Goal: Book appointment/travel/reservation

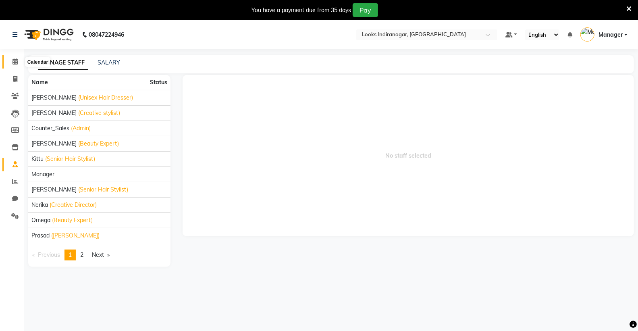
click at [17, 61] on icon at bounding box center [14, 61] width 5 height 6
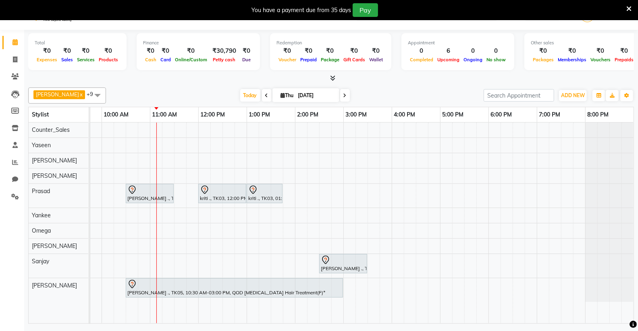
scroll to position [20, 0]
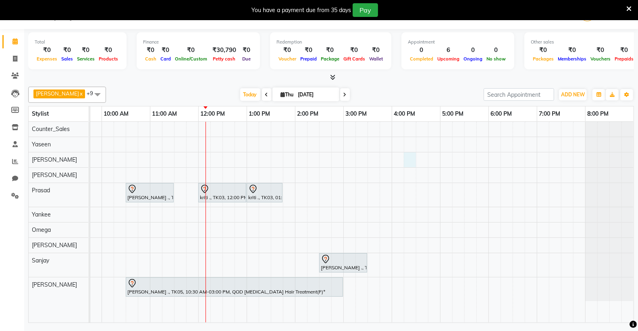
click at [408, 159] on div "[PERSON_NAME] ., TK02, 10:30 AM-11:30 AM, Sr.Stylist Cut(M) kriti ., TK03, 12:0…" at bounding box center [319, 222] width 629 height 201
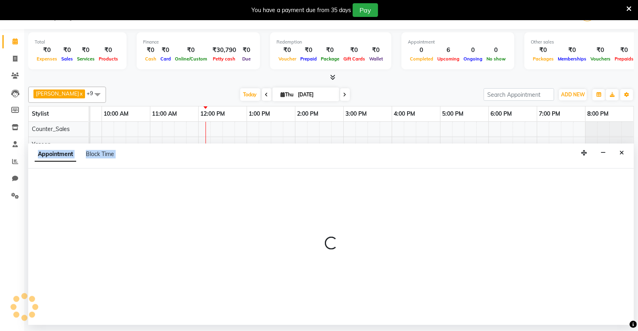
click at [408, 159] on div "Appointment Block Time" at bounding box center [331, 155] width 606 height 25
select select "87782"
select select "tentative"
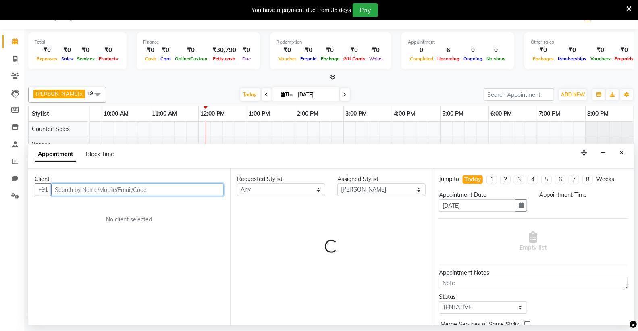
select select "975"
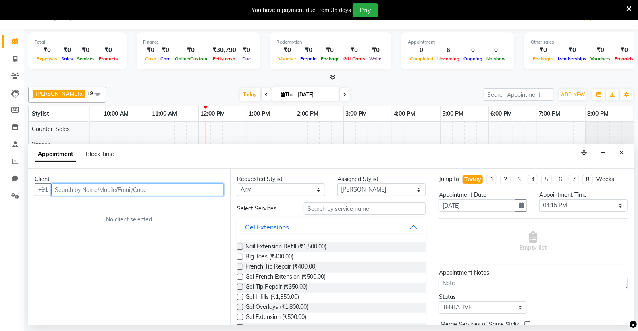
click at [158, 191] on input "text" at bounding box center [137, 189] width 172 height 12
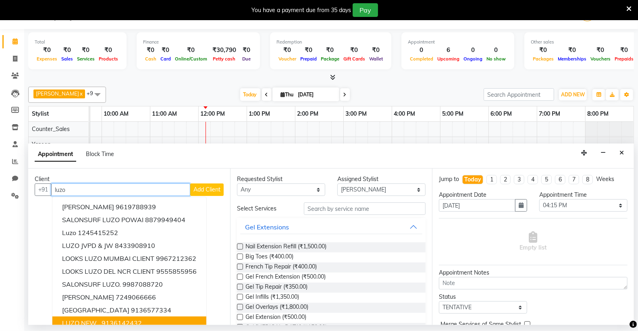
click at [95, 319] on span "LUZO NEW ." at bounding box center [81, 323] width 38 height 8
type input "9136142432"
click at [95, 318] on div "Client [PHONE_NUMBER] [PERSON_NAME] 9619788939 SALONSURF LUZO POWAI 8879949404 …" at bounding box center [129, 246] width 202 height 156
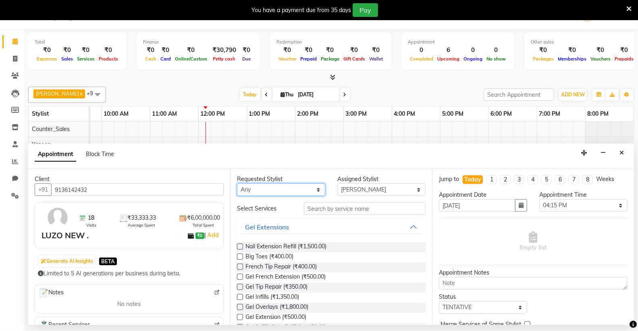
click at [315, 189] on select "Any [PERSON_NAME] Counter_Sales [PERSON_NAME] [PERSON_NAME] Nerika Omega [PERSO…" at bounding box center [281, 189] width 88 height 12
select select "87782"
click at [237, 183] on select "Any [PERSON_NAME] Counter_Sales [PERSON_NAME] [PERSON_NAME] Nerika Omega [PERSO…" at bounding box center [281, 189] width 88 height 12
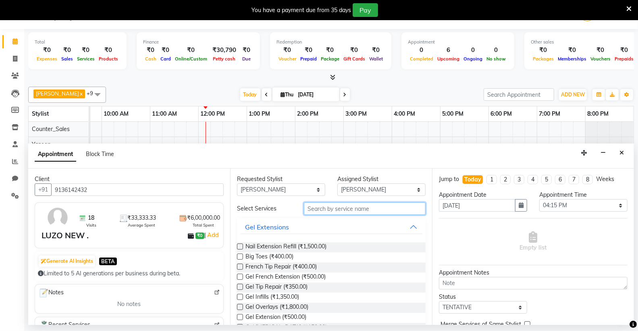
click at [343, 208] on input "text" at bounding box center [365, 208] width 122 height 12
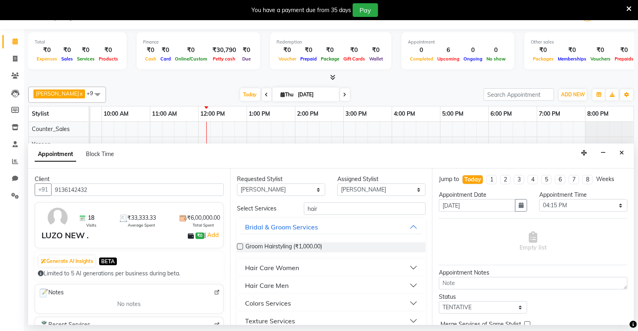
click at [280, 282] on div "Hair Care Men" at bounding box center [267, 285] width 44 height 10
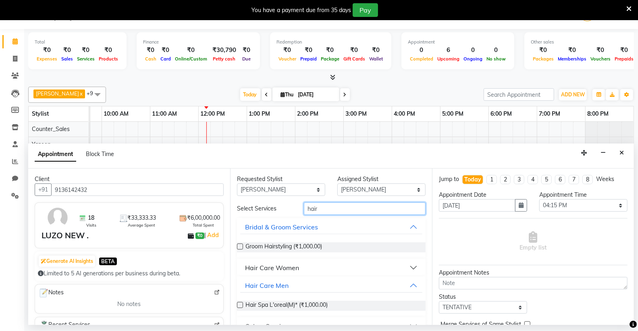
click at [334, 210] on input "hair" at bounding box center [365, 208] width 122 height 12
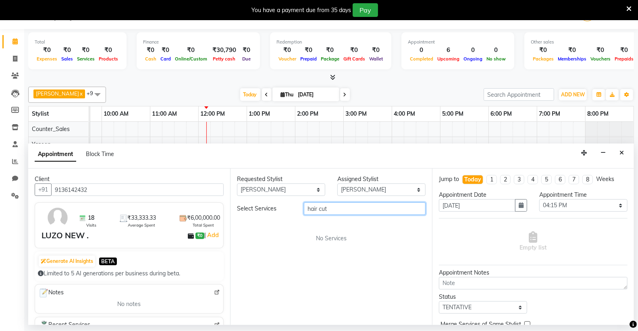
click at [334, 210] on input "hair cut" at bounding box center [365, 208] width 122 height 12
click at [328, 241] on span "No Services" at bounding box center [331, 238] width 31 height 8
click at [342, 209] on input "hair cut" at bounding box center [365, 208] width 122 height 12
click at [341, 208] on input "hair cut" at bounding box center [365, 208] width 122 height 12
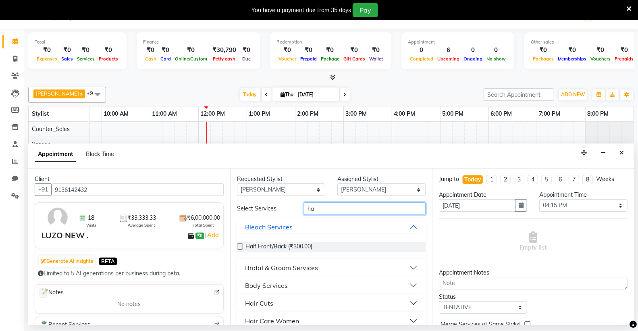
type input "h"
type input "cu"
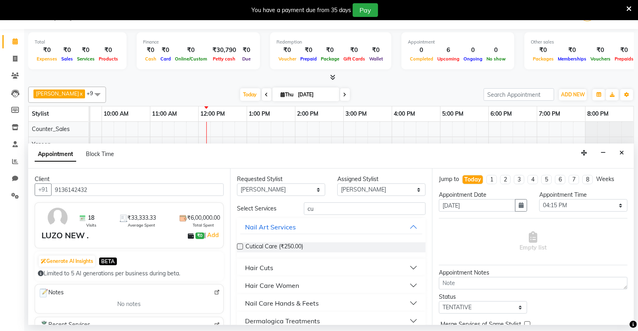
click at [270, 266] on div "Hair Cuts" at bounding box center [259, 268] width 28 height 10
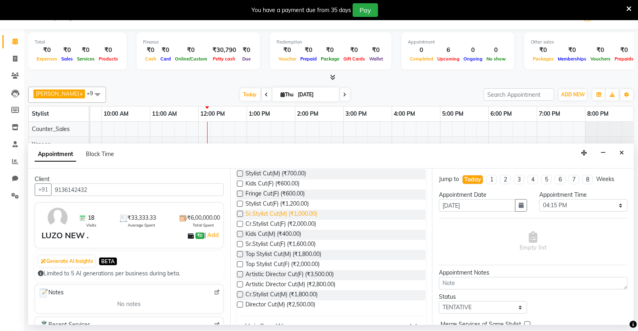
scroll to position [120, 0]
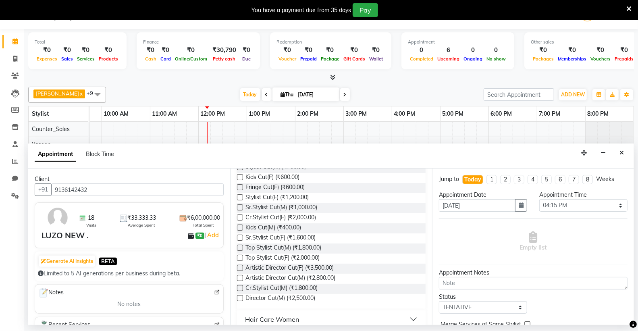
click at [240, 236] on label at bounding box center [240, 237] width 6 height 6
click at [240, 236] on input "checkbox" at bounding box center [239, 238] width 5 height 5
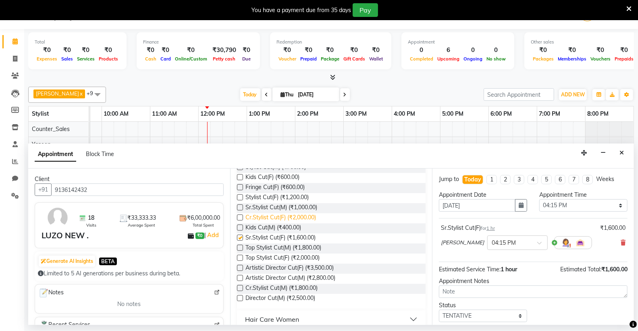
checkbox input "false"
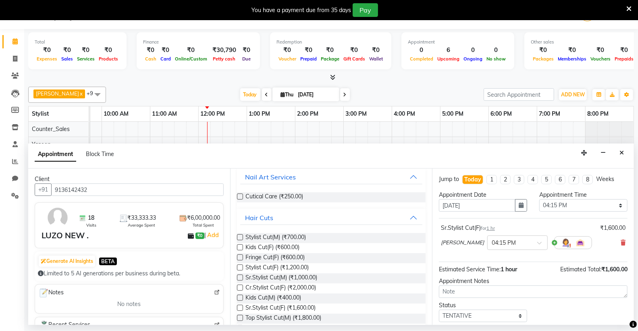
scroll to position [0, 0]
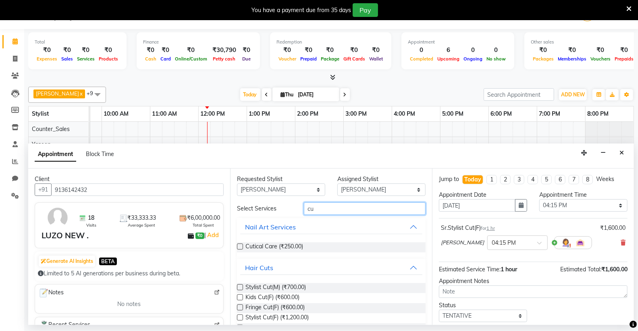
click at [325, 210] on input "cu" at bounding box center [365, 208] width 122 height 12
type input "c"
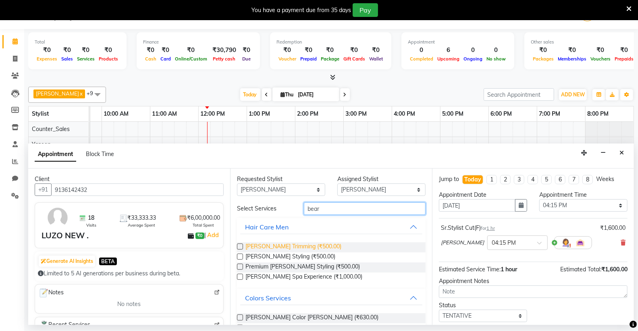
type input "bear"
click at [257, 244] on span "[PERSON_NAME] Trimming (₹500.00)" at bounding box center [293, 247] width 96 height 10
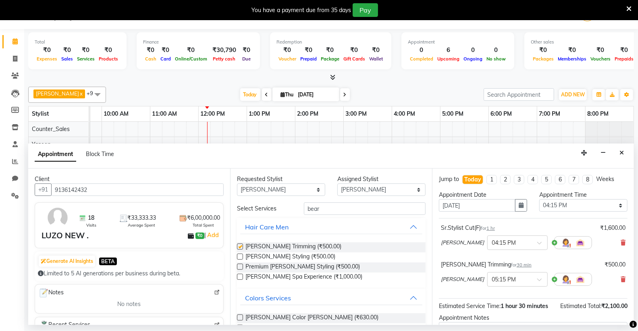
checkbox input "false"
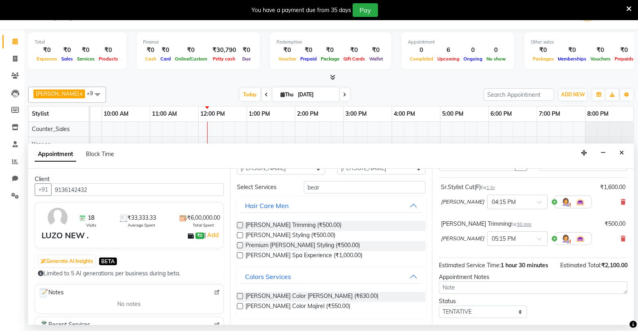
scroll to position [93, 0]
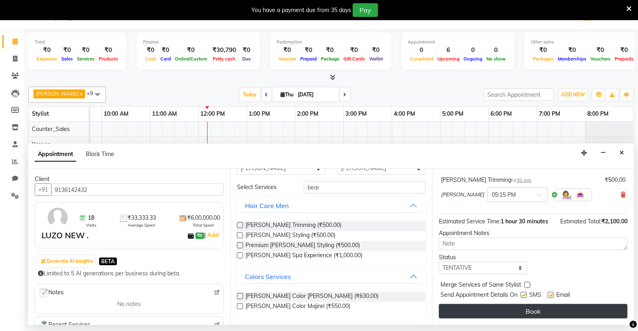
click at [534, 311] on button "Book" at bounding box center [533, 311] width 189 height 15
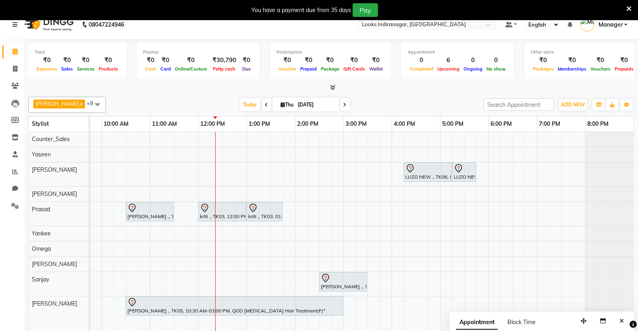
scroll to position [20, 0]
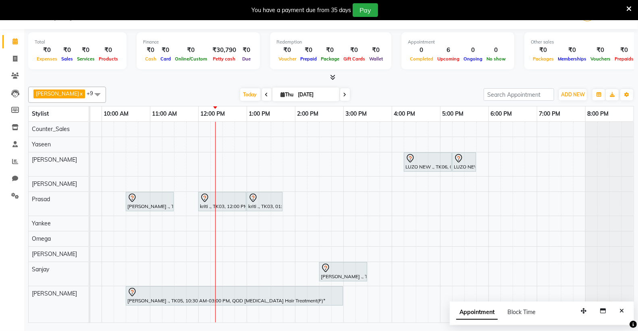
click at [89, 92] on span at bounding box center [97, 94] width 16 height 15
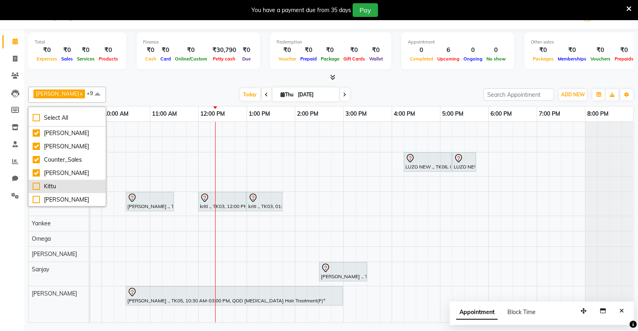
click at [49, 185] on div "Kittu" at bounding box center [67, 186] width 69 height 8
checkbox input "true"
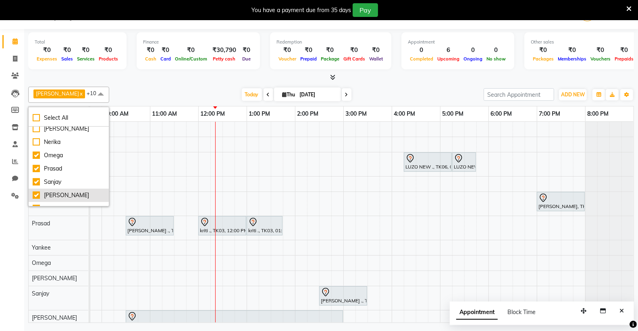
scroll to position [89, 0]
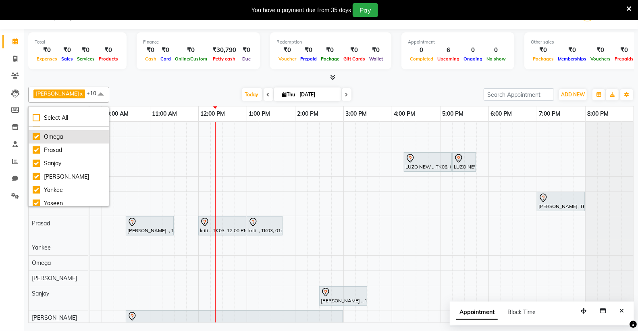
click at [57, 138] on div "Omega" at bounding box center [69, 137] width 72 height 8
checkbox input "false"
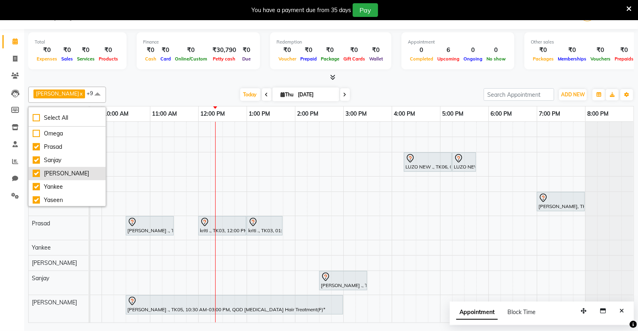
scroll to position [93, 0]
click at [52, 199] on div "Yaseen" at bounding box center [67, 199] width 69 height 8
checkbox input "false"
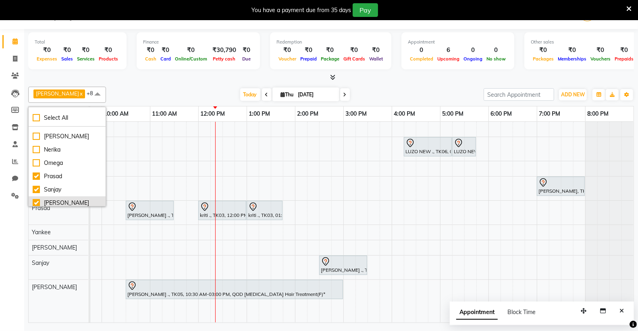
scroll to position [45, 0]
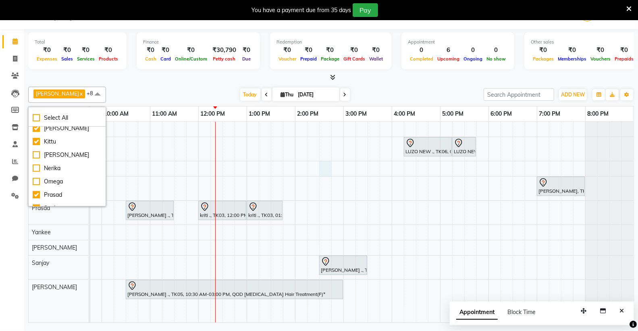
click at [315, 172] on div "LUZO NEW ., TK06, 04:15 PM-05:15 PM, Sr.Stylist Cut(F) LUZO NEW ., TK06, 05:15 …" at bounding box center [319, 222] width 629 height 201
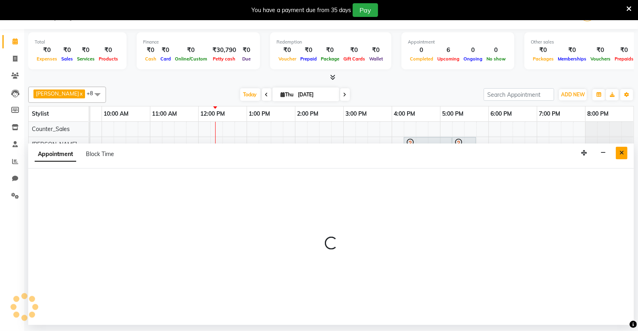
select select "87783"
select select "870"
select select "tentative"
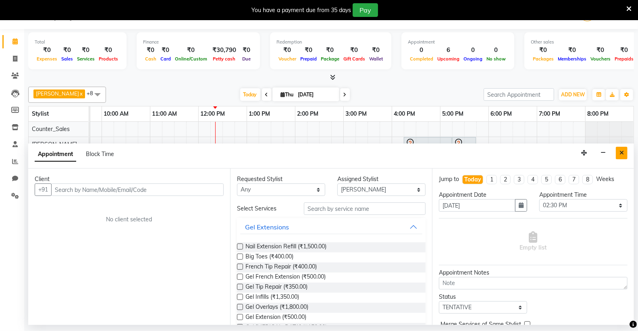
click at [622, 151] on icon "Close" at bounding box center [621, 153] width 4 height 6
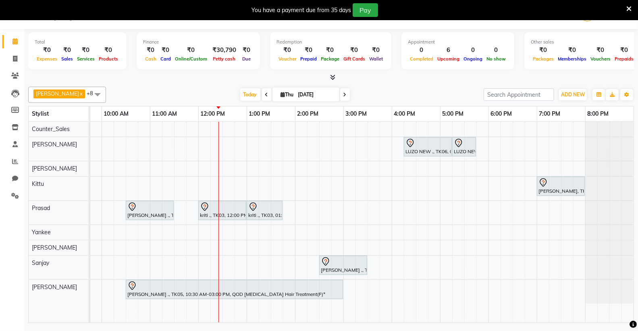
click at [300, 99] on input "[DATE]" at bounding box center [316, 95] width 40 height 12
select select "9"
select select "2025"
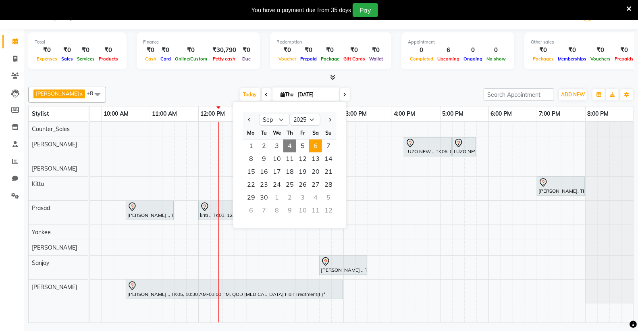
click at [313, 145] on span "6" at bounding box center [315, 145] width 13 height 13
type input "[DATE]"
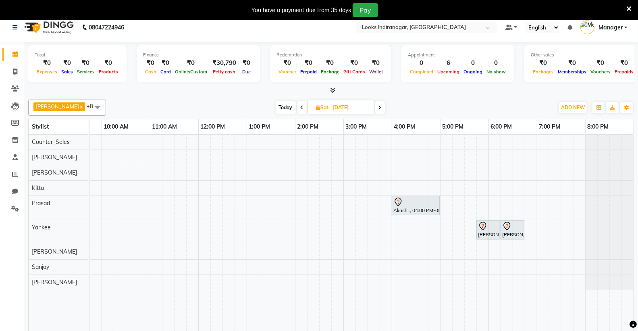
scroll to position [0, 0]
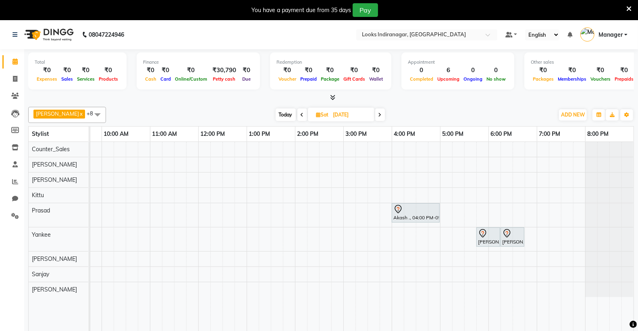
click at [335, 115] on input "[DATE]" at bounding box center [351, 115] width 40 height 12
select select "9"
select select "2025"
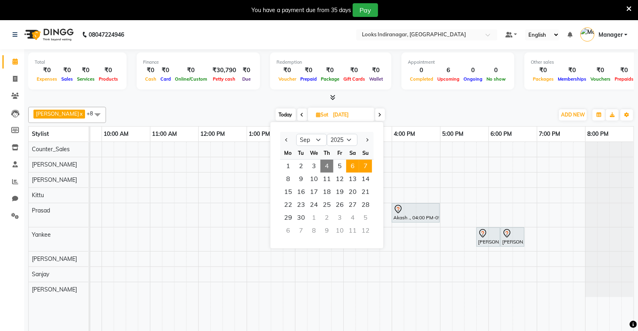
click at [360, 165] on span "7" at bounding box center [365, 166] width 13 height 13
type input "[DATE]"
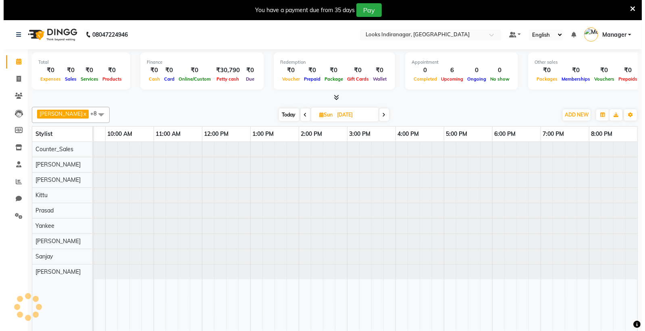
scroll to position [0, 85]
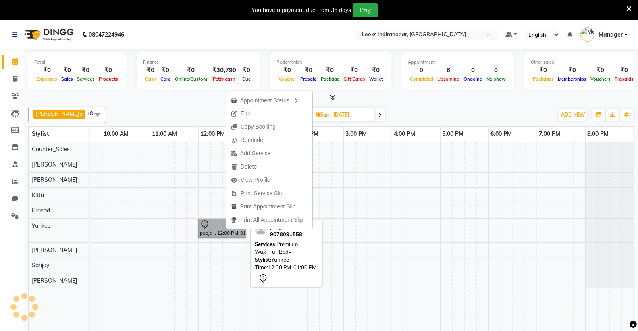
click at [227, 229] on link "pooja ., 12:00 PM-01:00 PM, Premium Wax~Full Body" at bounding box center [222, 227] width 48 height 19
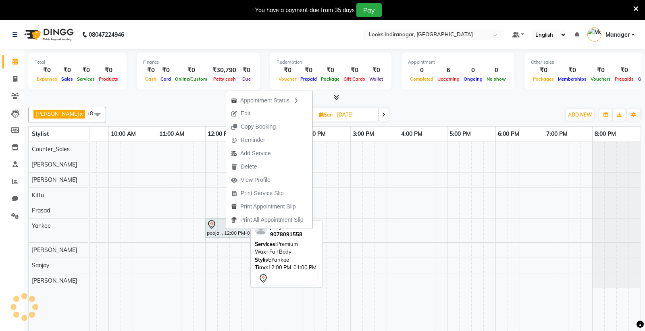
select select "7"
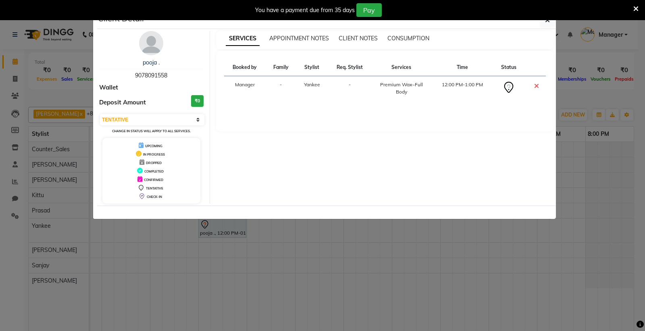
click at [635, 7] on icon at bounding box center [635, 8] width 5 height 7
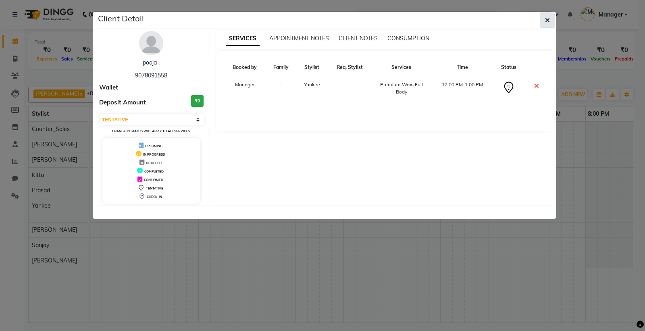
click at [546, 19] on icon "button" at bounding box center [547, 20] width 5 height 6
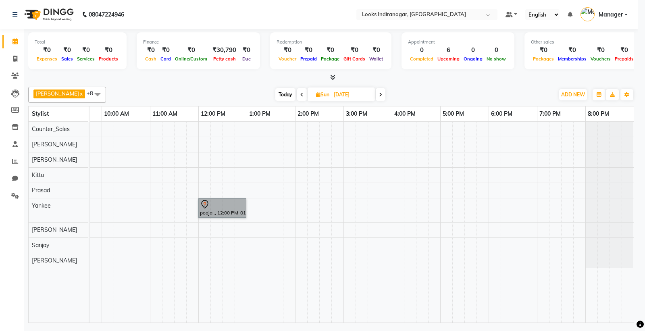
scroll to position [0, 79]
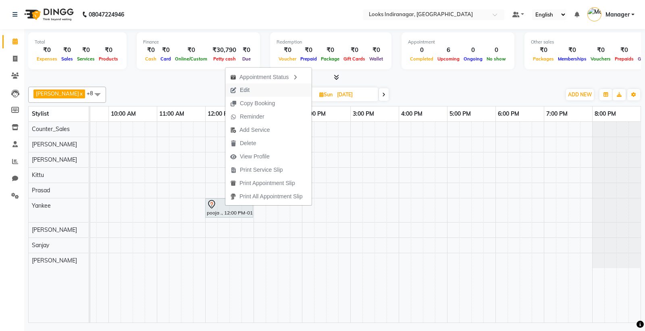
click at [243, 91] on span "Edit" at bounding box center [245, 90] width 10 height 8
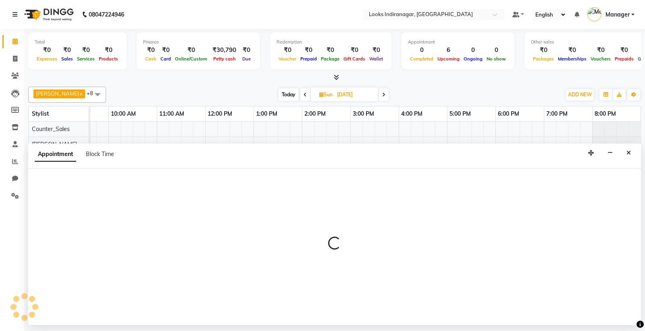
select select "720"
select select "tentative"
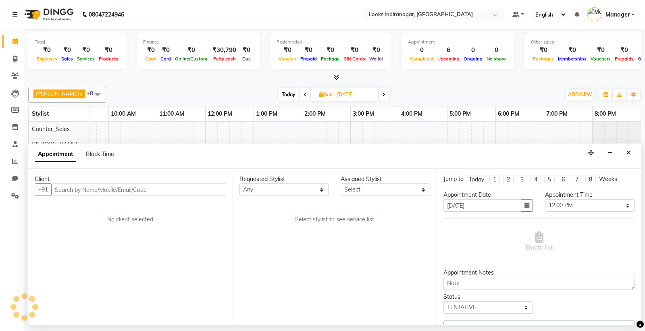
select select "87787"
select select "4376"
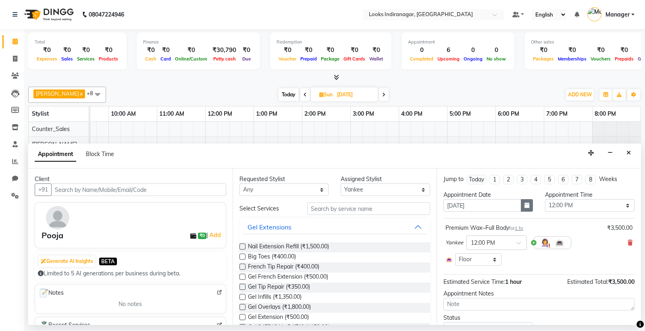
click at [526, 199] on button "button" at bounding box center [527, 205] width 12 height 12
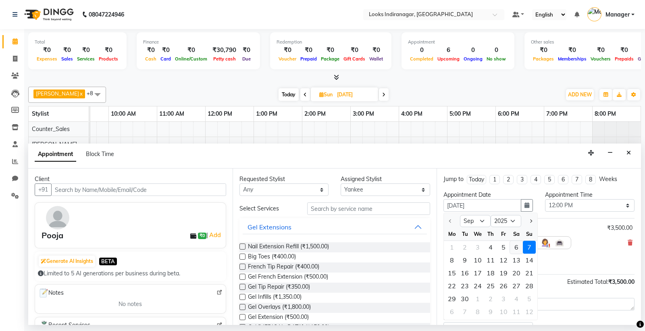
click at [514, 246] on div "6" at bounding box center [516, 247] width 13 height 13
type input "[DATE]"
select select "720"
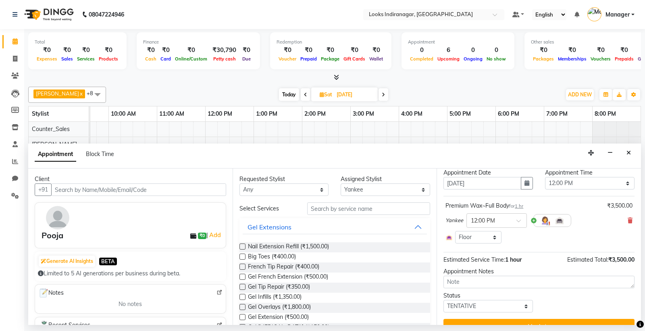
scroll to position [37, 0]
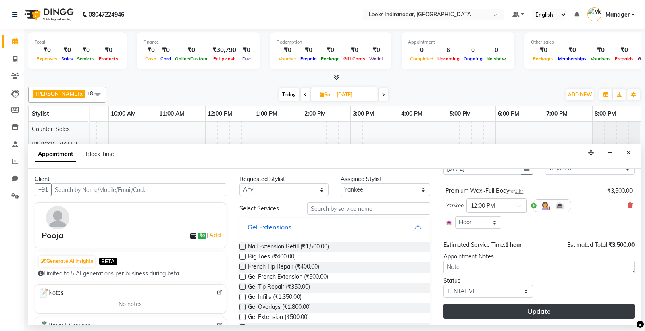
click at [544, 310] on button "Update" at bounding box center [538, 311] width 191 height 15
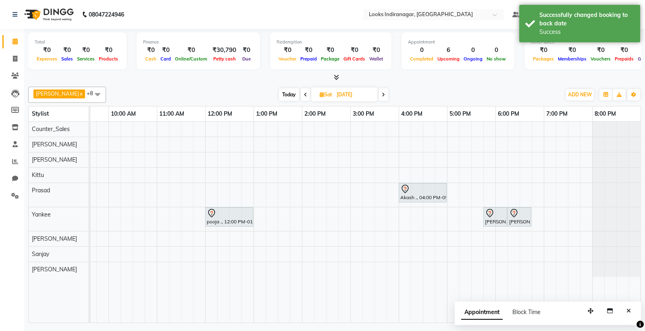
click at [339, 91] on input "[DATE]" at bounding box center [354, 95] width 40 height 12
select select "9"
select select "2025"
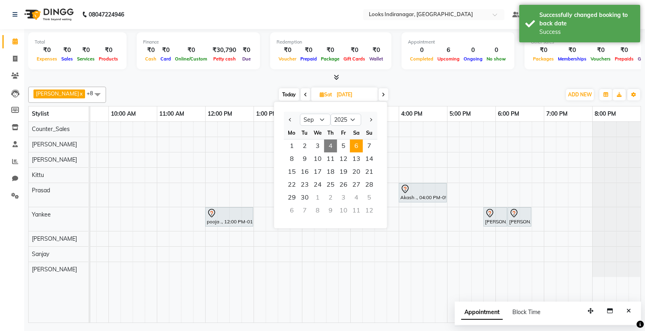
click at [333, 147] on span "4" at bounding box center [330, 145] width 13 height 13
type input "[DATE]"
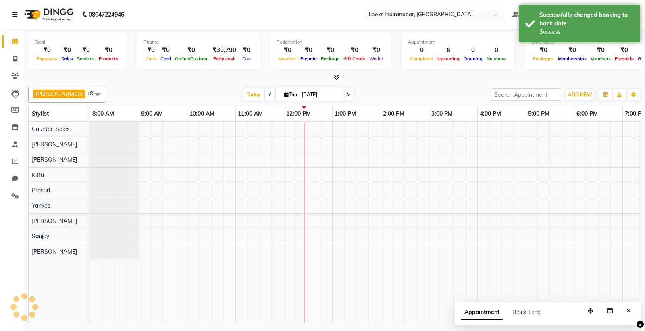
scroll to position [0, 79]
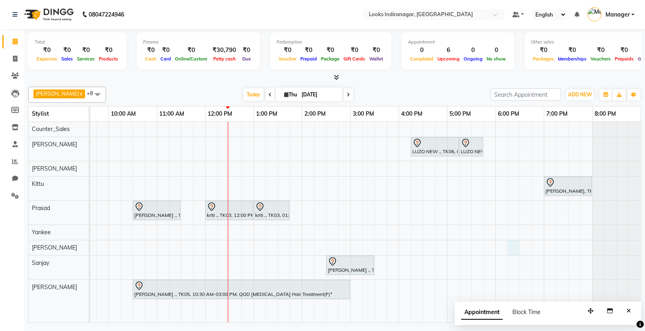
click at [512, 246] on div "LUZO NEW ., TK06, 04:15 PM-05:15 PM, Sr.Stylist Cut(F) LUZO NEW ., TK06, 05:15 …" at bounding box center [326, 222] width 629 height 201
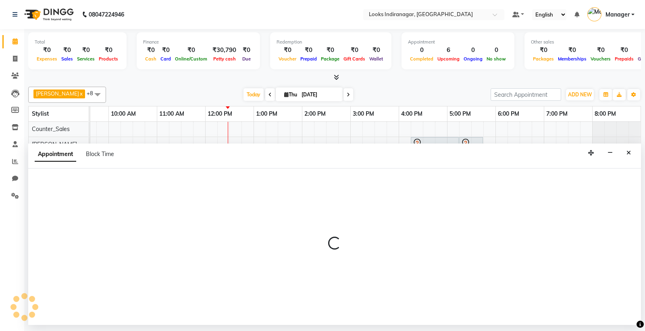
select select "87789"
select select "1095"
select select "tentative"
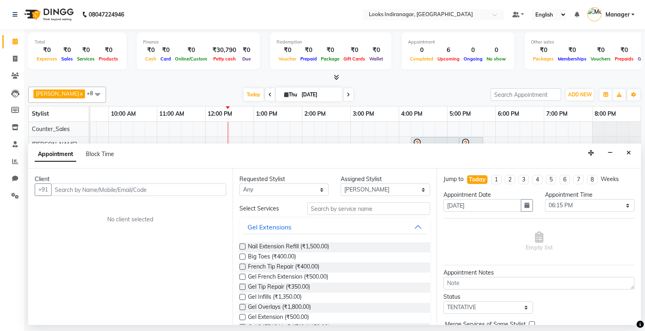
click at [190, 189] on input "text" at bounding box center [138, 189] width 175 height 12
type input "9620623861"
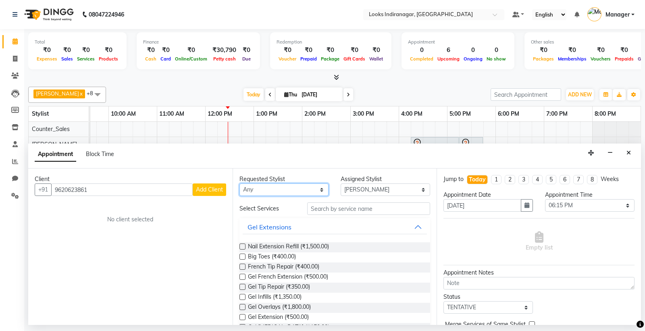
click at [318, 188] on select "Any [PERSON_NAME] Counter_Sales [PERSON_NAME] [PERSON_NAME] Nerika Omega [PERSO…" at bounding box center [283, 189] width 89 height 12
select select "87789"
click at [239, 183] on select "Any [PERSON_NAME] Counter_Sales [PERSON_NAME] [PERSON_NAME] Nerika Omega [PERSO…" at bounding box center [283, 189] width 89 height 12
click at [205, 189] on span "Add Client" at bounding box center [209, 189] width 27 height 7
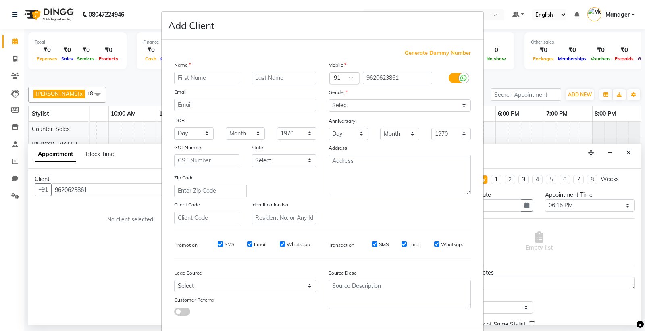
click at [226, 77] on input "text" at bounding box center [206, 78] width 65 height 12
type input "[PERSON_NAME]"
type input "."
click at [398, 109] on select "Select [DEMOGRAPHIC_DATA] [DEMOGRAPHIC_DATA] Other Prefer Not To Say" at bounding box center [399, 105] width 142 height 12
select select "[DEMOGRAPHIC_DATA]"
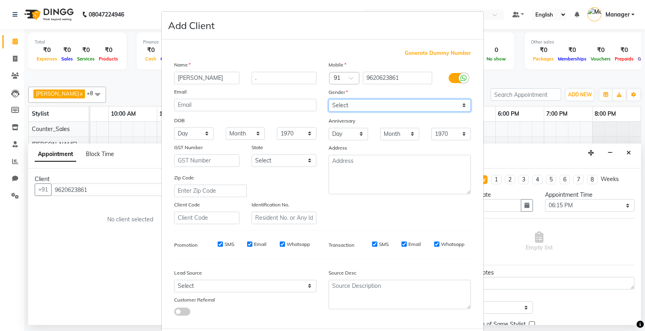
click at [328, 99] on select "Select [DEMOGRAPHIC_DATA] [DEMOGRAPHIC_DATA] Other Prefer Not To Say" at bounding box center [399, 105] width 142 height 12
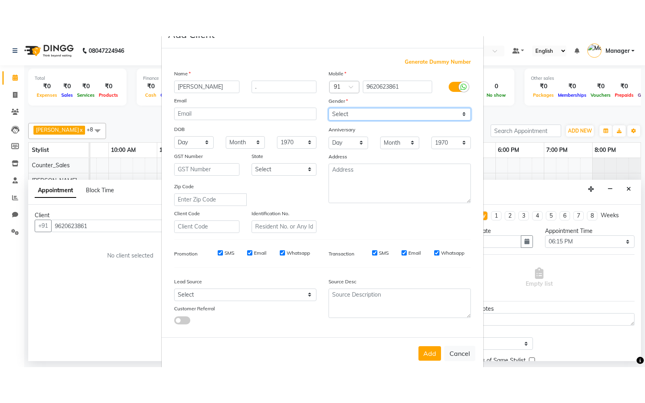
scroll to position [41, 0]
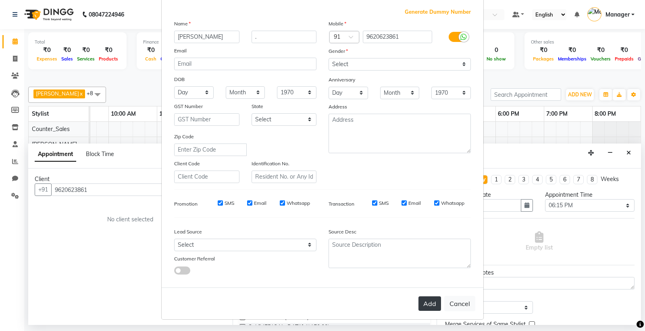
click at [419, 299] on button "Add" at bounding box center [429, 303] width 23 height 15
select select
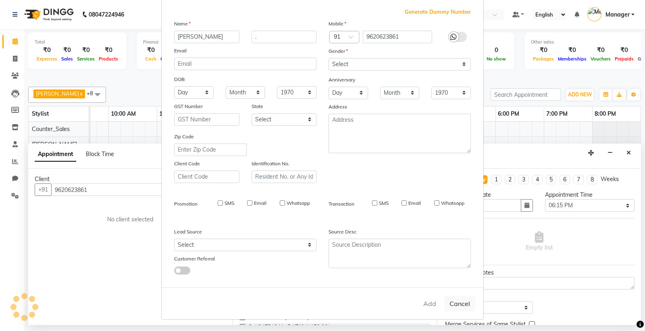
select select
checkbox input "false"
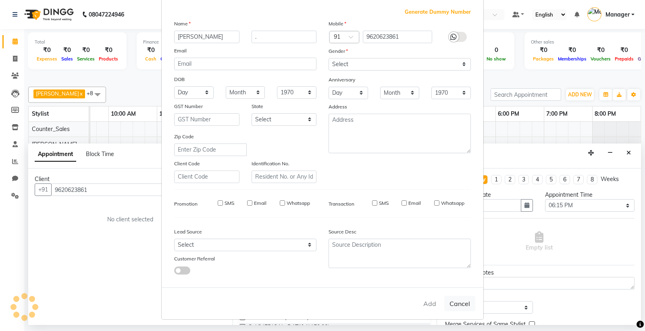
checkbox input "false"
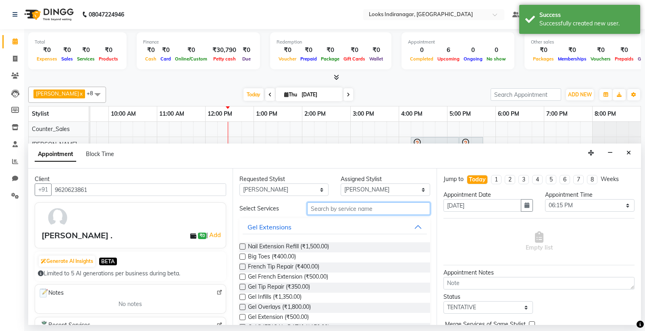
click at [361, 212] on input "text" at bounding box center [368, 208] width 123 height 12
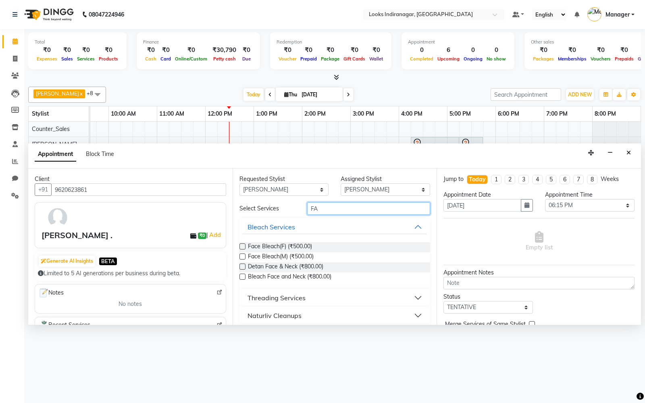
type input "F"
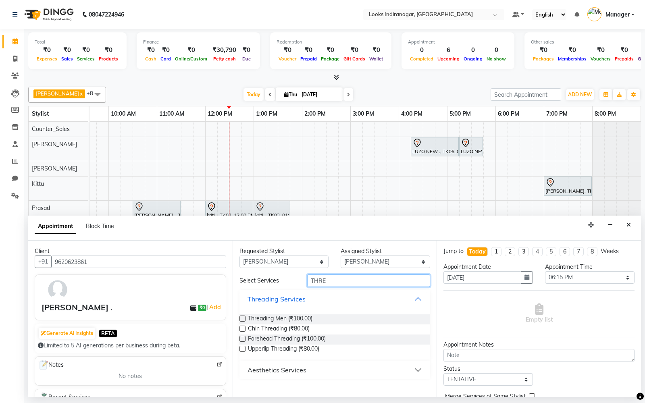
type input "THRE"
click at [280, 330] on div "Aesthetics Services" at bounding box center [276, 370] width 59 height 10
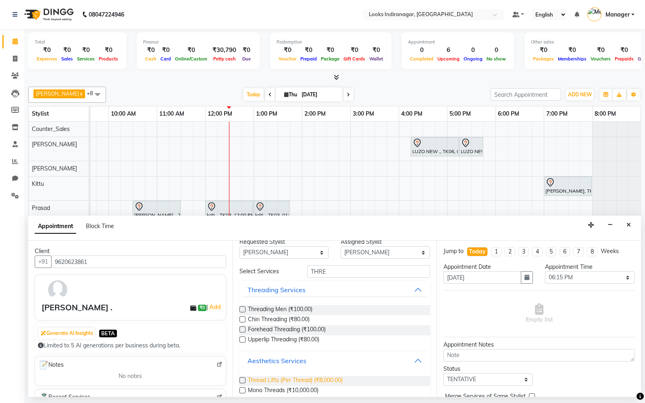
scroll to position [17, 0]
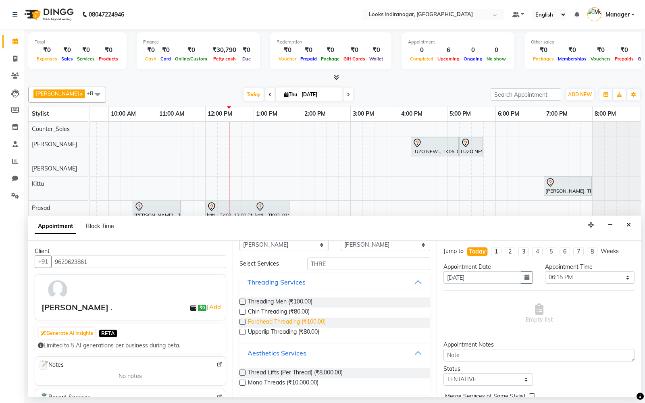
click at [294, 321] on span "Forehead Threading (₹100.00)" at bounding box center [287, 322] width 78 height 10
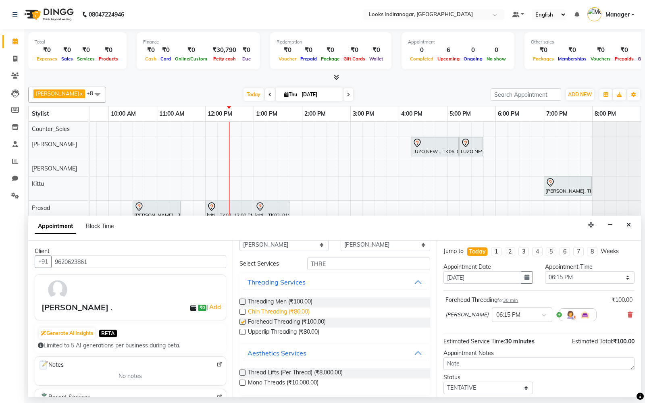
checkbox input "false"
click at [349, 266] on input "THRE" at bounding box center [368, 263] width 123 height 12
type input "T"
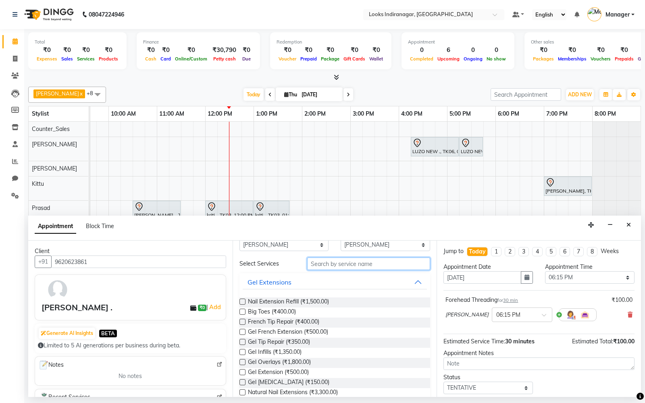
click at [343, 268] on input "text" at bounding box center [368, 263] width 123 height 12
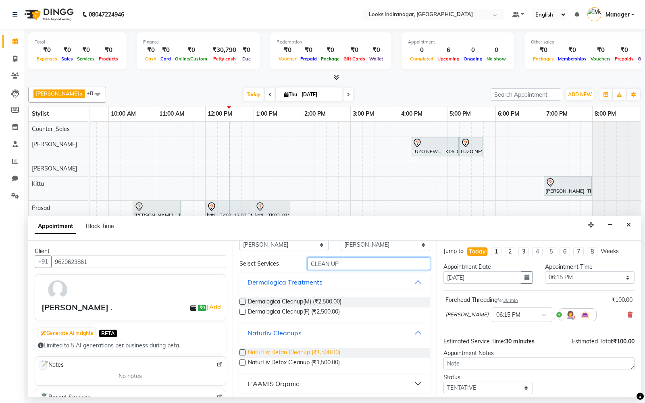
type input "CLEAN UP"
click at [330, 330] on span "NaturLiv Detan Cleanup (₹1,500.00)" at bounding box center [294, 353] width 92 height 10
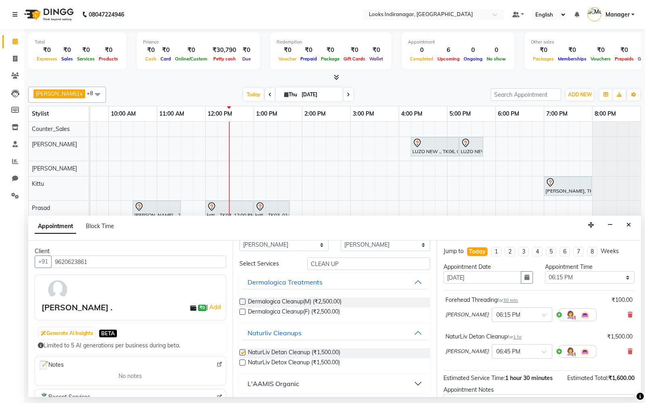
checkbox input "false"
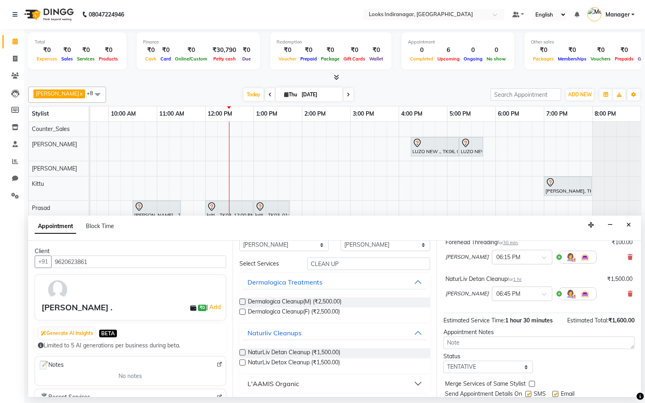
scroll to position [85, 0]
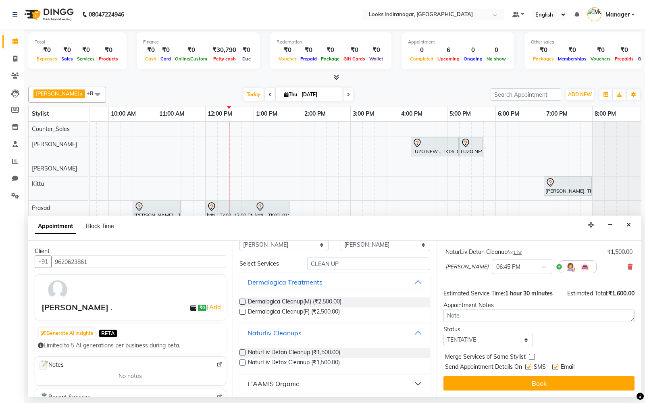
click at [526, 330] on div "08047224946 Select Location × Looks Indiranagar, [GEOGRAPHIC_DATA] Default Pane…" at bounding box center [322, 201] width 645 height 403
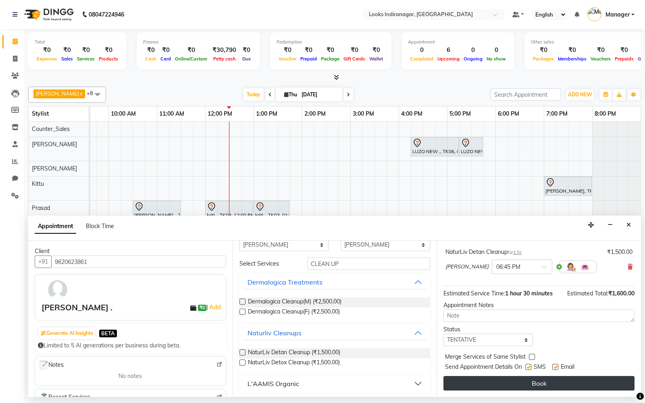
click at [524, 330] on button "Book" at bounding box center [538, 383] width 191 height 15
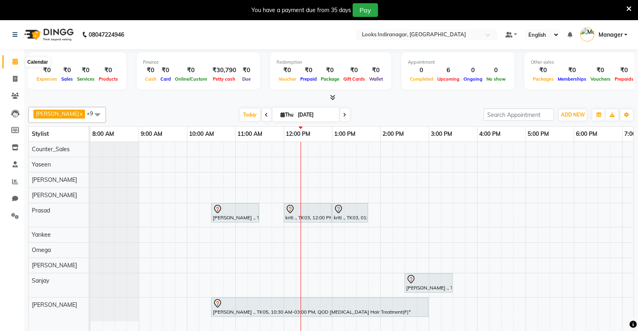
click at [15, 62] on icon at bounding box center [14, 61] width 5 height 6
